Goal: Task Accomplishment & Management: Complete application form

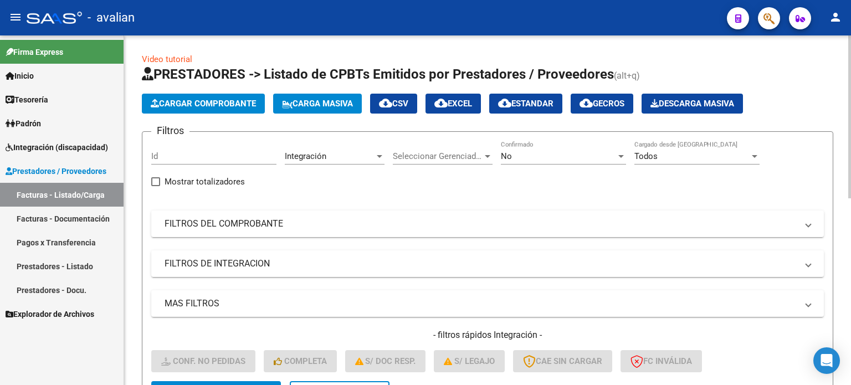
click at [253, 106] on span "Cargar Comprobante" at bounding box center [203, 104] width 105 height 10
click at [333, 104] on span "Carga Masiva" at bounding box center [317, 104] width 71 height 10
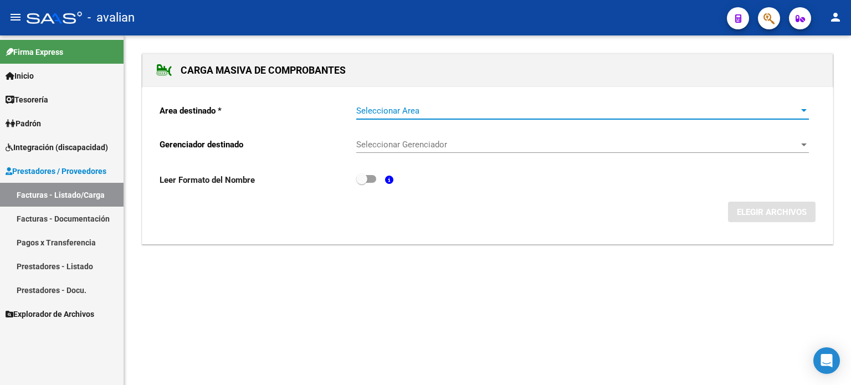
click at [400, 108] on span "Seleccionar Area" at bounding box center [577, 111] width 443 height 10
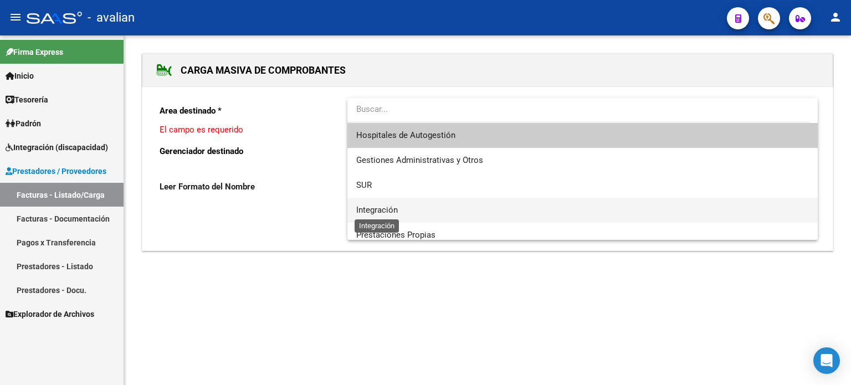
click at [370, 208] on span "Integración" at bounding box center [377, 210] width 42 height 10
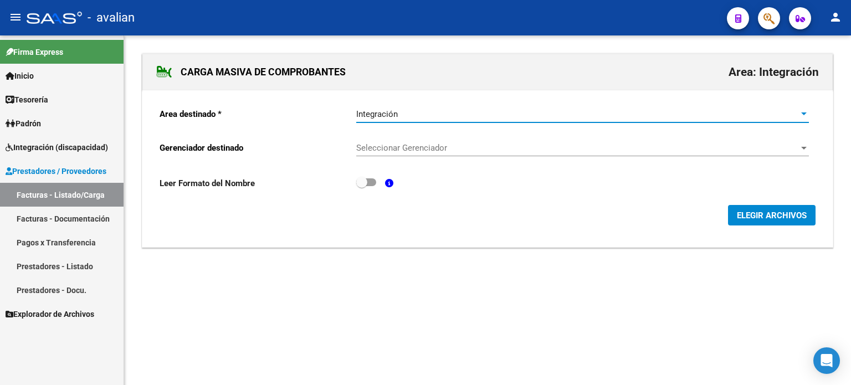
click at [393, 150] on span "Seleccionar Gerenciador" at bounding box center [577, 148] width 443 height 10
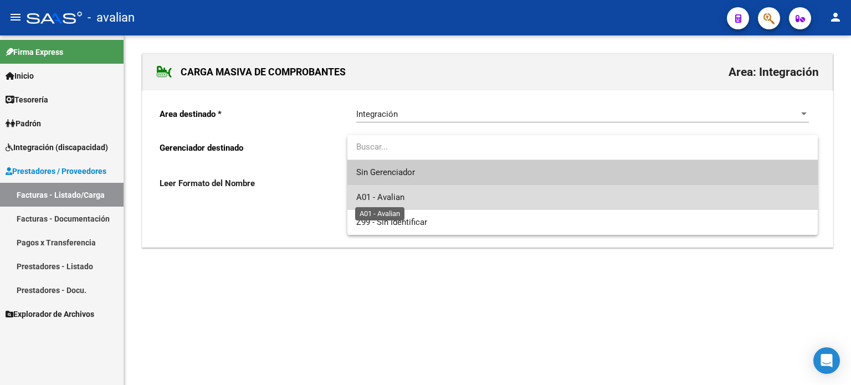
click at [383, 192] on span "A01 - Avalian" at bounding box center [380, 197] width 48 height 10
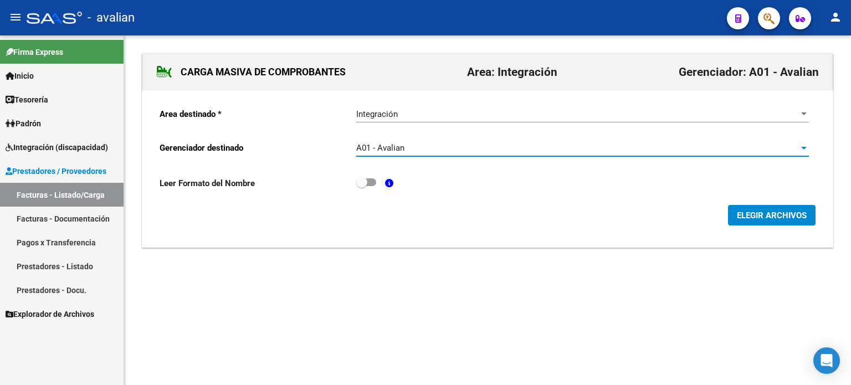
click at [370, 183] on span at bounding box center [366, 182] width 20 height 8
click at [362, 186] on input "checkbox" at bounding box center [361, 186] width 1 height 1
checkbox input "true"
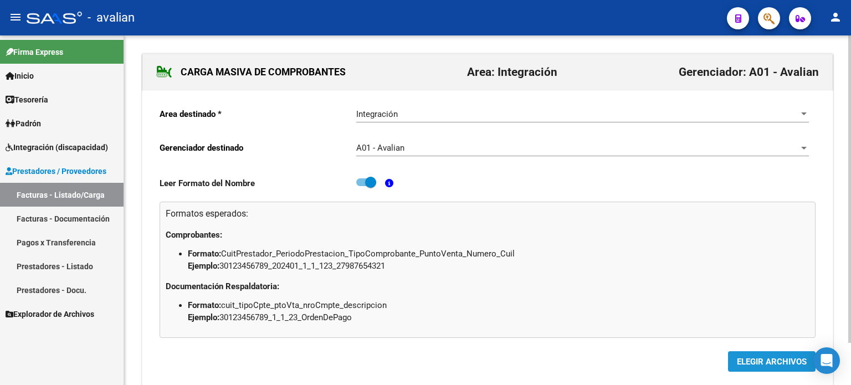
click at [758, 359] on span "ELEGIR ARCHIVOS" at bounding box center [772, 362] width 70 height 10
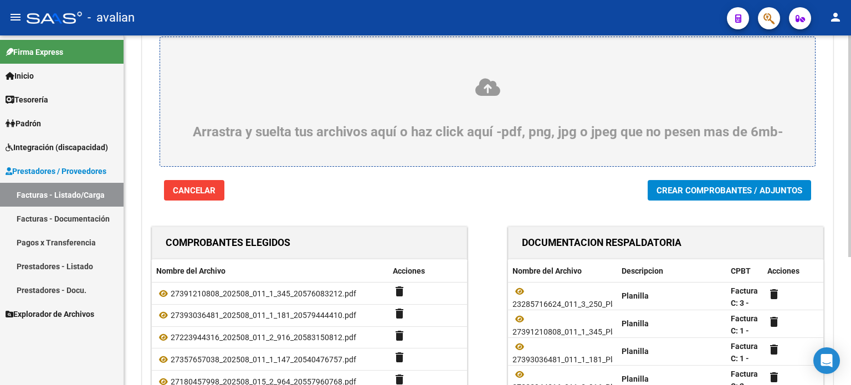
scroll to position [54, 0]
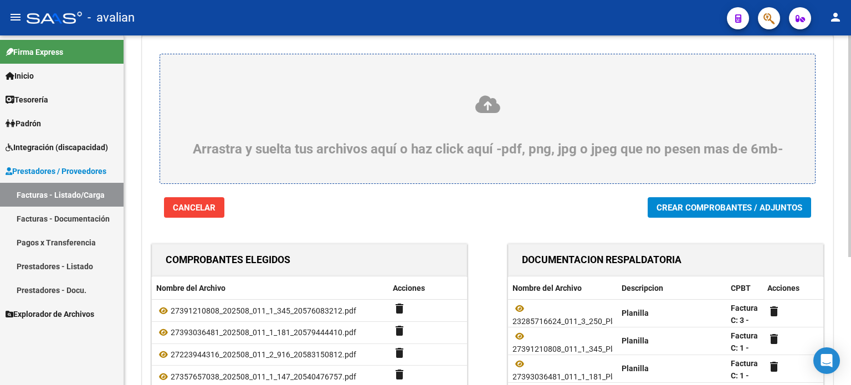
click at [704, 207] on span "Crear Comprobantes / Adjuntos" at bounding box center [730, 208] width 146 height 10
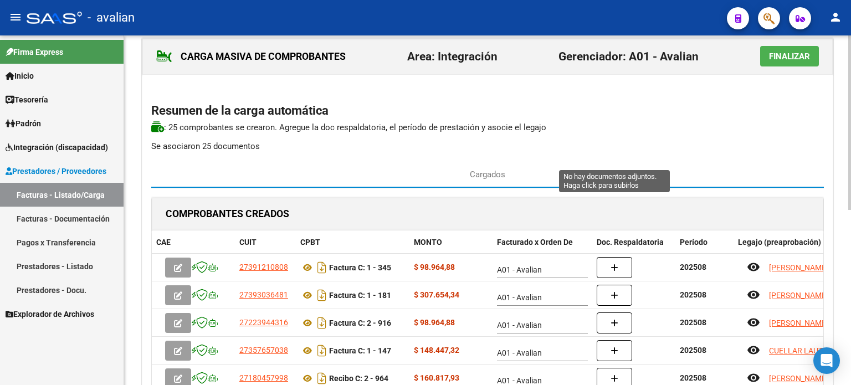
scroll to position [0, 0]
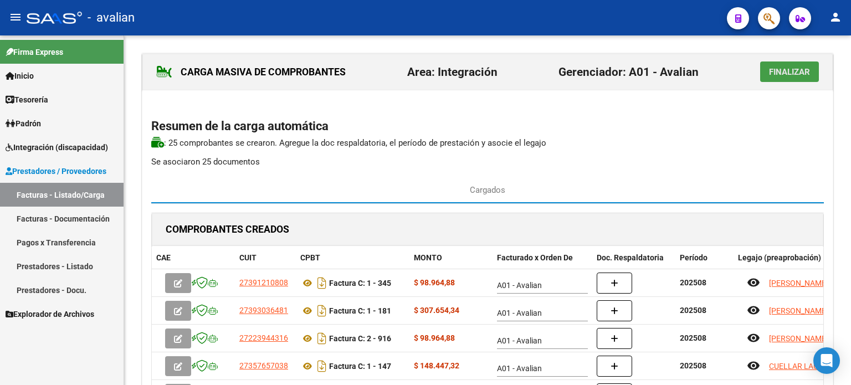
click at [778, 69] on span "Finalizar" at bounding box center [789, 72] width 41 height 10
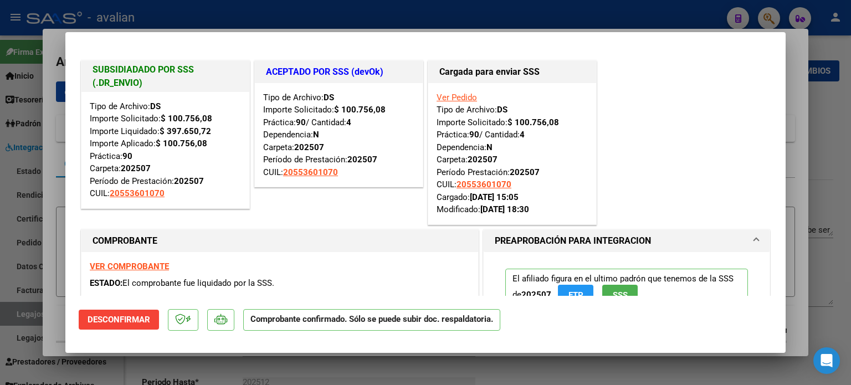
scroll to position [147, 0]
type input "$ 0,00"
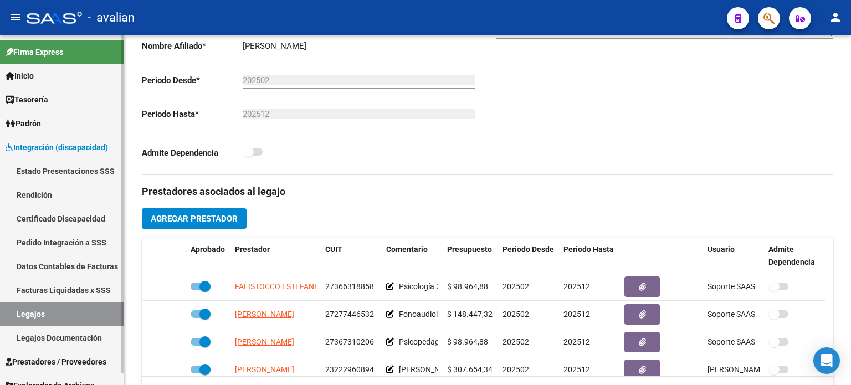
scroll to position [258, 0]
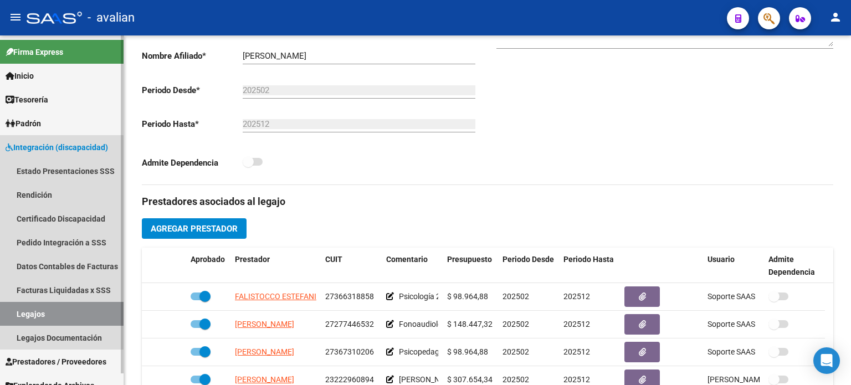
click at [67, 148] on span "Integración (discapacidad)" at bounding box center [57, 147] width 103 height 12
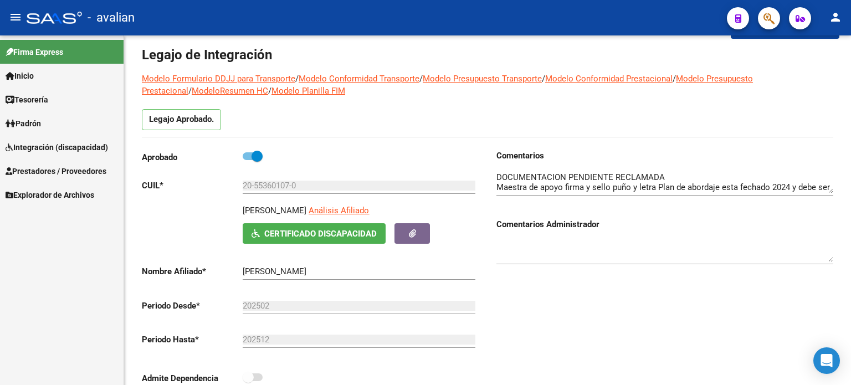
scroll to position [0, 0]
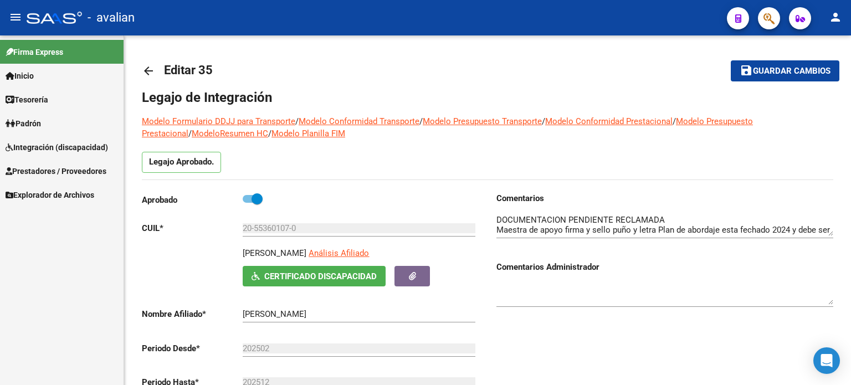
click at [13, 74] on icon at bounding box center [10, 76] width 9 height 8
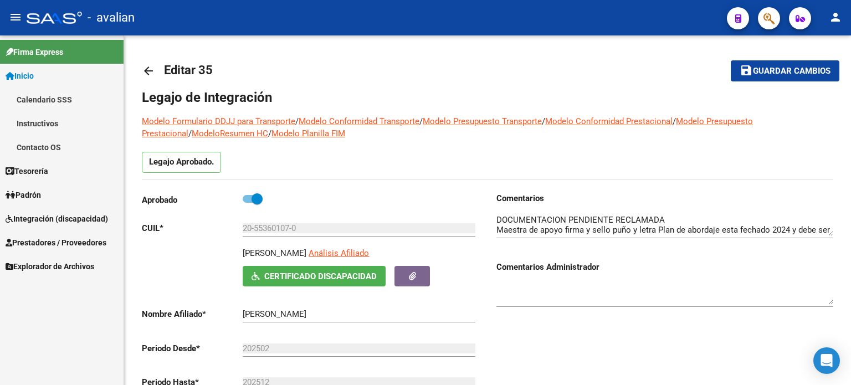
click at [49, 211] on link "Integración (discapacidad)" at bounding box center [62, 219] width 124 height 24
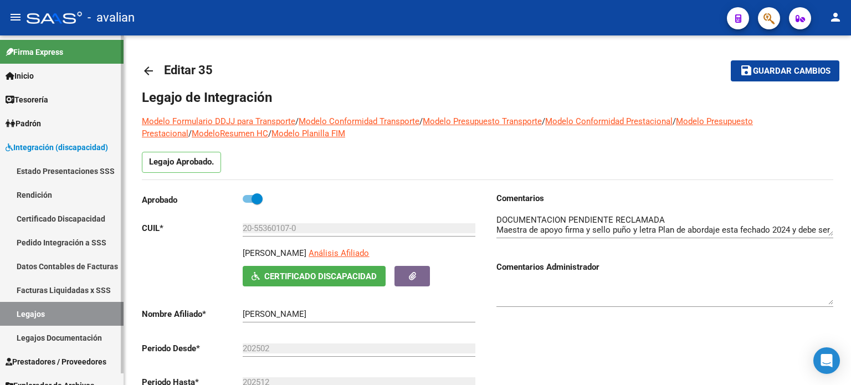
click at [50, 171] on link "Estado Presentaciones SSS" at bounding box center [62, 171] width 124 height 24
